Goal: Task Accomplishment & Management: Use online tool/utility

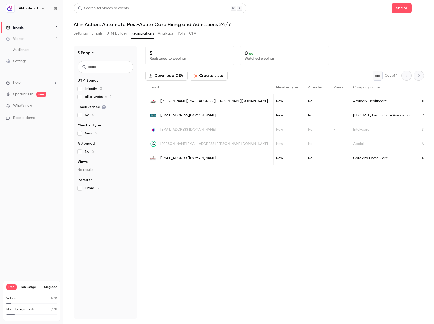
scroll to position [0, 285]
click at [410, 197] on div "5 Registered to webinar 0 0 % Watched webinar Download CSV Create Lists * Out o…" at bounding box center [284, 182] width 278 height 273
click at [94, 32] on button "Emails" at bounding box center [97, 33] width 11 height 8
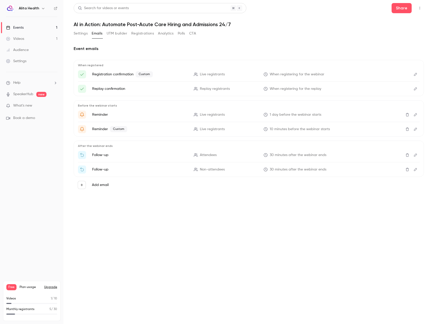
click at [305, 73] on span "When registering for the webinar" at bounding box center [297, 74] width 55 height 5
click at [196, 76] on icon at bounding box center [196, 74] width 4 height 4
click at [415, 74] on icon "Edit" at bounding box center [415, 74] width 3 height 3
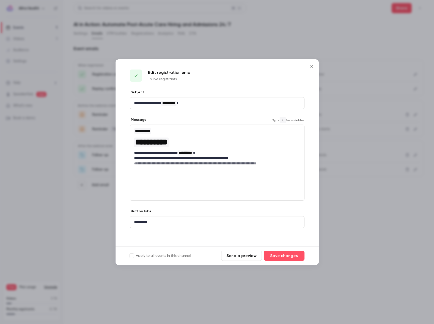
click at [240, 161] on h6 "**********" at bounding box center [217, 163] width 166 height 5
click at [243, 255] on button "Send a preview" at bounding box center [241, 256] width 41 height 10
